Goal: Information Seeking & Learning: Learn about a topic

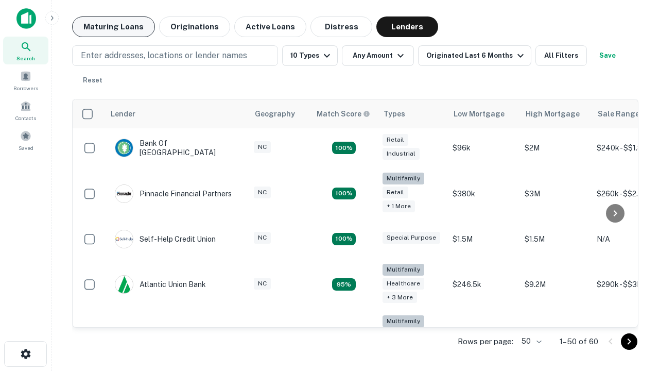
click at [113, 27] on button "Maturing Loans" at bounding box center [113, 26] width 83 height 21
